Goal: Task Accomplishment & Management: Complete application form

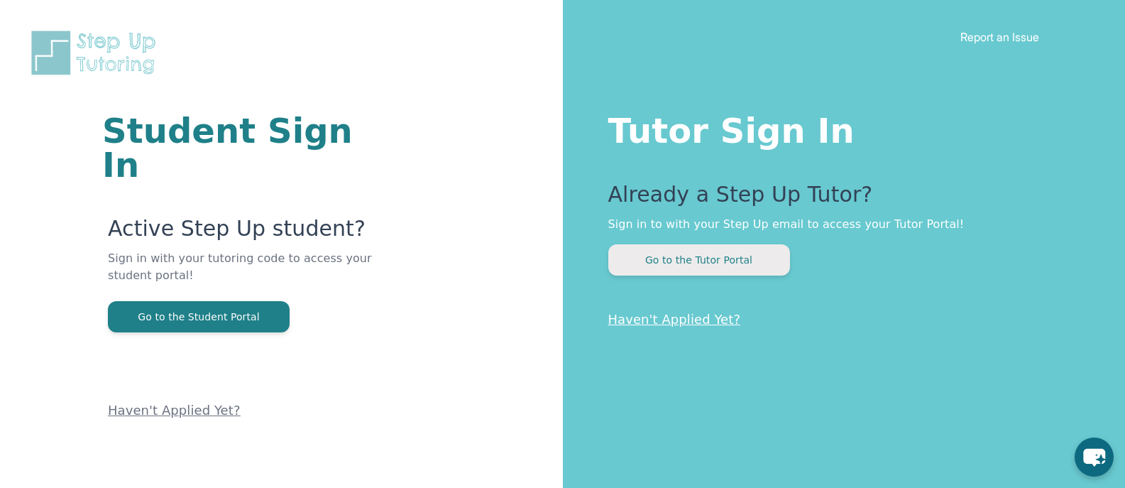
click at [693, 264] on button "Go to the Tutor Portal" at bounding box center [699, 259] width 182 height 31
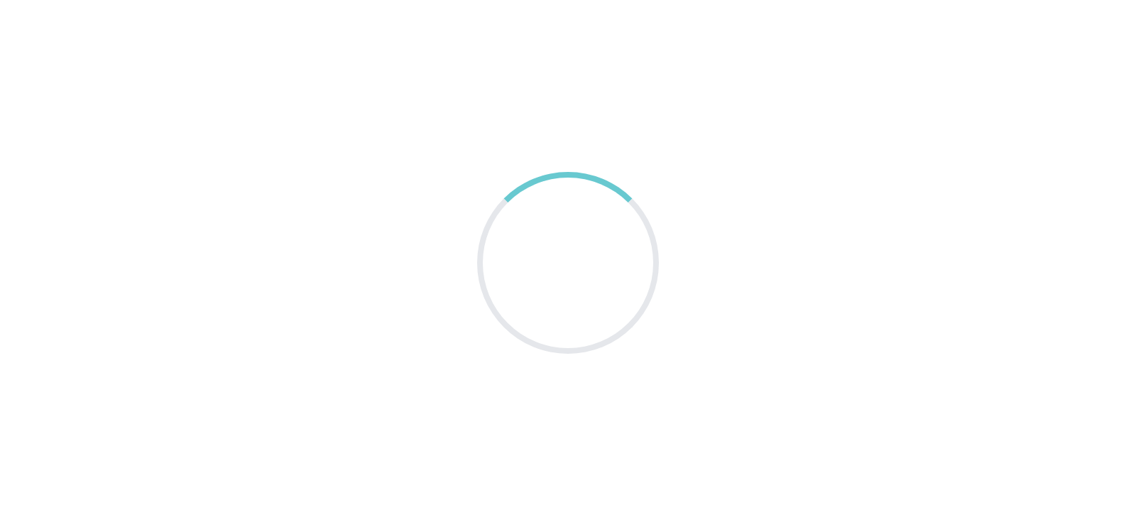
drag, startPoint x: 1117, startPoint y: 1, endPoint x: 753, endPoint y: 383, distance: 527.2
click at [753, 383] on main at bounding box center [568, 262] width 1136 height 525
click at [957, 229] on main at bounding box center [568, 262] width 1136 height 525
click at [1007, 305] on main at bounding box center [568, 262] width 1136 height 525
click at [1010, 300] on main at bounding box center [568, 262] width 1136 height 525
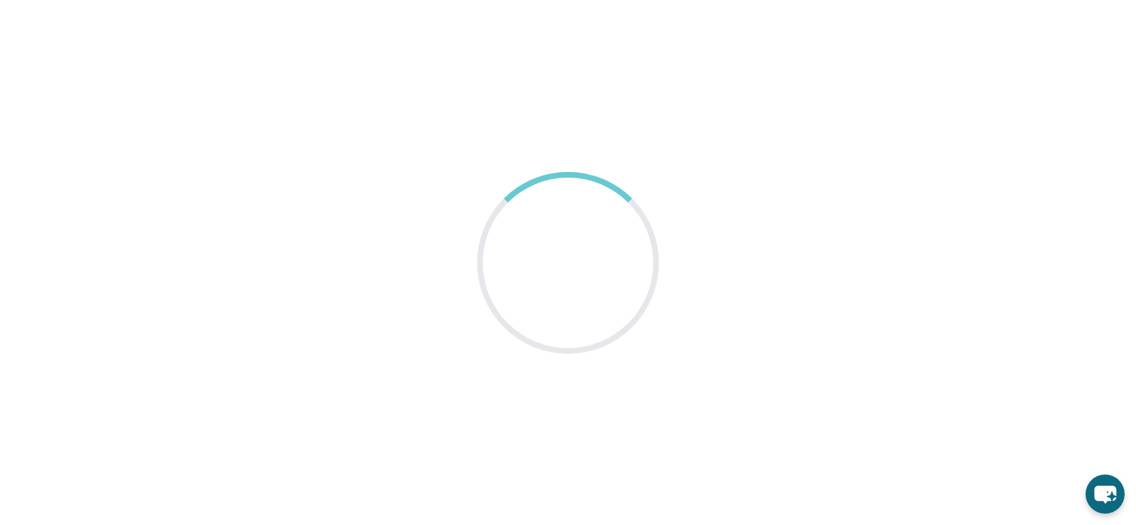
click at [1009, 302] on main at bounding box center [568, 262] width 1136 height 525
